Goal: Task Accomplishment & Management: Use online tool/utility

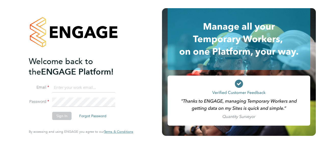
type input "[PERSON_NAME][EMAIL_ADDRESS][DOMAIN_NAME]"
click at [67, 112] on button "Sign In" at bounding box center [61, 116] width 19 height 8
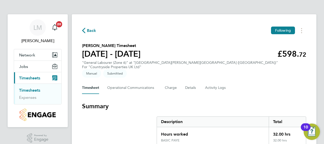
click at [36, 89] on link "Timesheets" at bounding box center [29, 90] width 21 height 5
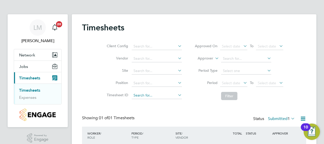
scroll to position [35, 0]
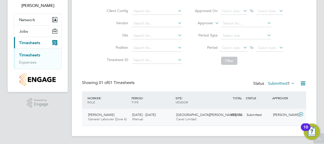
click at [302, 115] on icon at bounding box center [301, 114] width 6 height 4
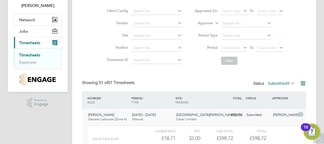
scroll to position [82, 0]
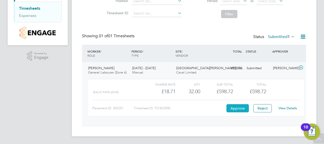
click at [232, 107] on button "Approve" at bounding box center [238, 108] width 22 height 8
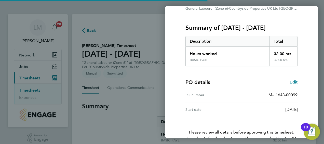
scroll to position [85, 0]
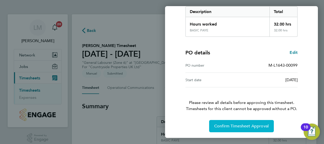
click at [236, 124] on span "Confirm Timesheet Approval" at bounding box center [241, 125] width 55 height 5
